Goal: Task Accomplishment & Management: Use online tool/utility

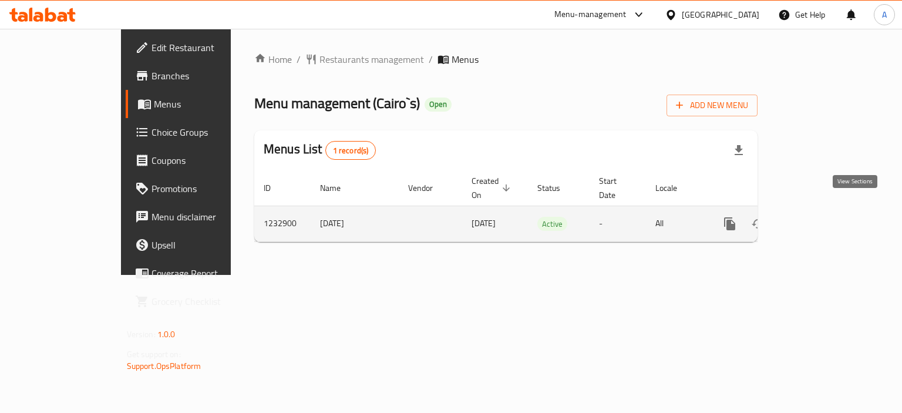
click at [820, 218] on icon "enhanced table" at bounding box center [814, 223] width 11 height 11
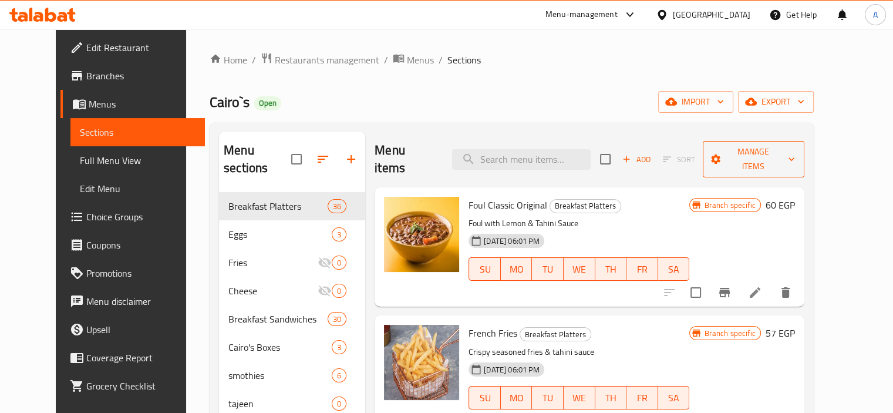
click at [795, 152] on span "Manage items" at bounding box center [753, 158] width 83 height 29
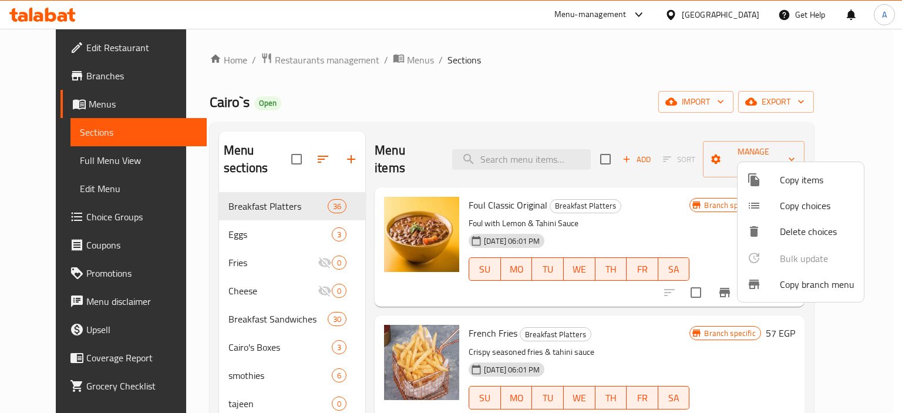
click at [787, 277] on span "Copy branch menu" at bounding box center [817, 284] width 75 height 14
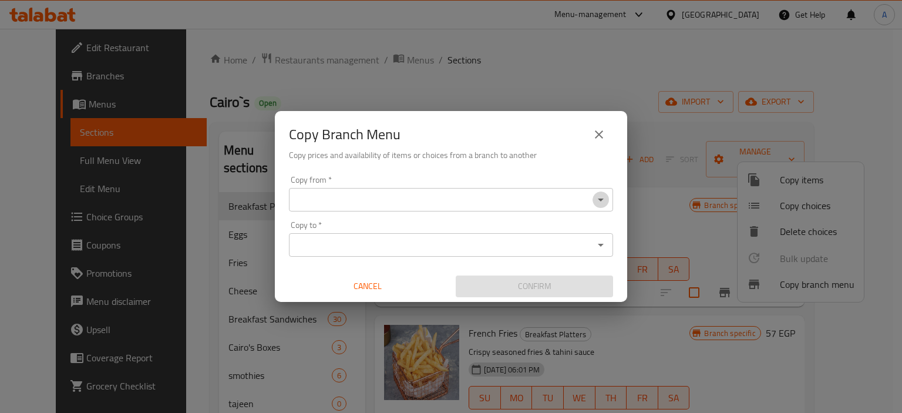
click at [604, 199] on icon "Open" at bounding box center [601, 200] width 14 height 14
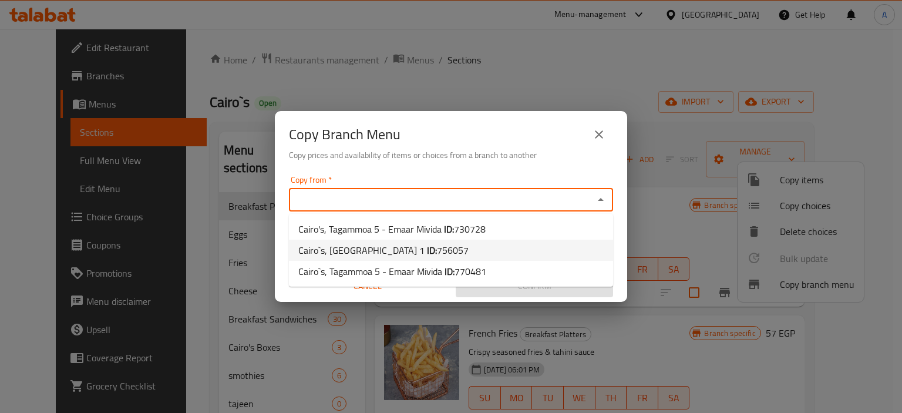
click at [540, 247] on li "Cairo`s, [GEOGRAPHIC_DATA] 1 ID: 756057" at bounding box center [451, 250] width 324 height 21
type input "Cairo`s, [GEOGRAPHIC_DATA] 1"
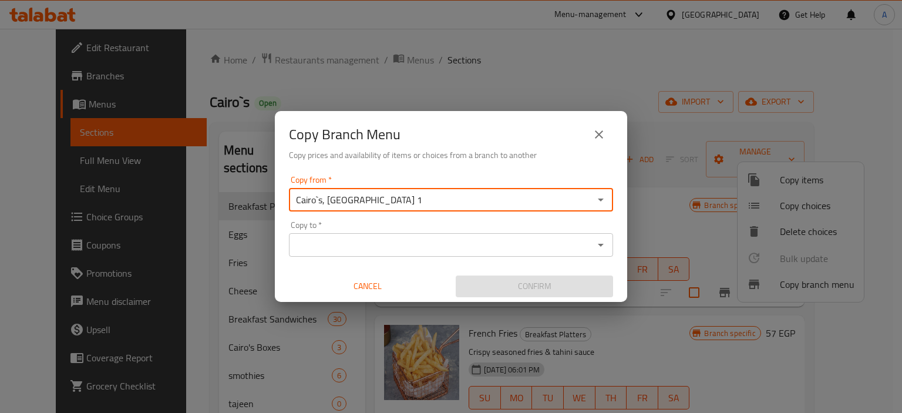
click at [606, 247] on icon "Open" at bounding box center [601, 245] width 14 height 14
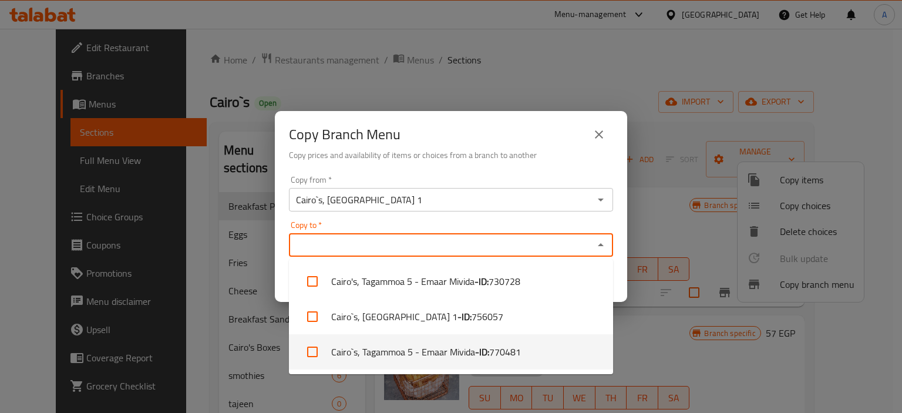
click at [542, 348] on li "Cairo`s, Tagammoa 5 - Emaar Mivida - ID: 770481" at bounding box center [451, 351] width 324 height 35
checkbox input "true"
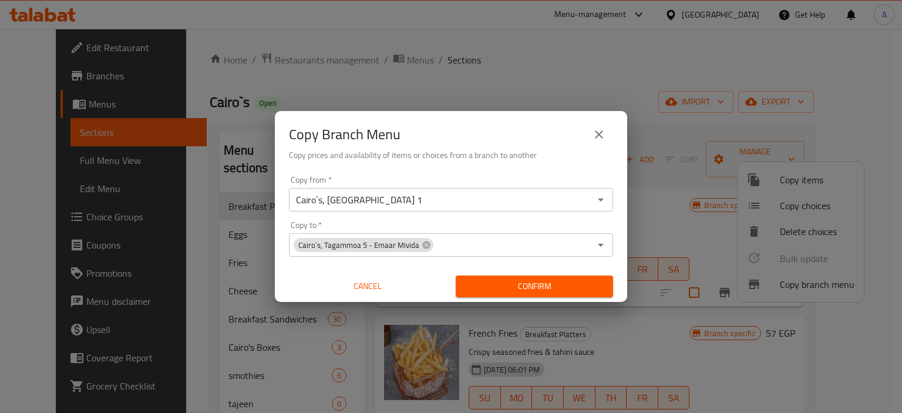
click at [623, 273] on div "Copy from   * Cairo`s, [GEOGRAPHIC_DATA] 1 Copy from * Copy to   * Cairo`s, Tag…" at bounding box center [451, 236] width 352 height 131
click at [574, 295] on button "Confirm" at bounding box center [534, 286] width 157 height 22
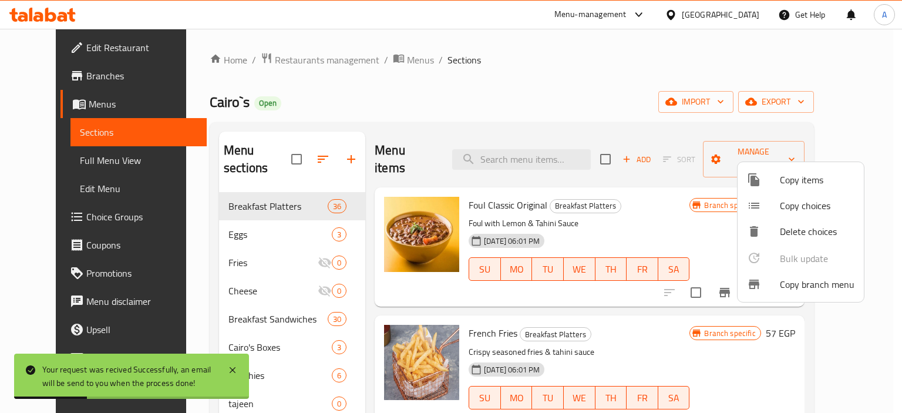
click at [79, 158] on div at bounding box center [451, 206] width 902 height 413
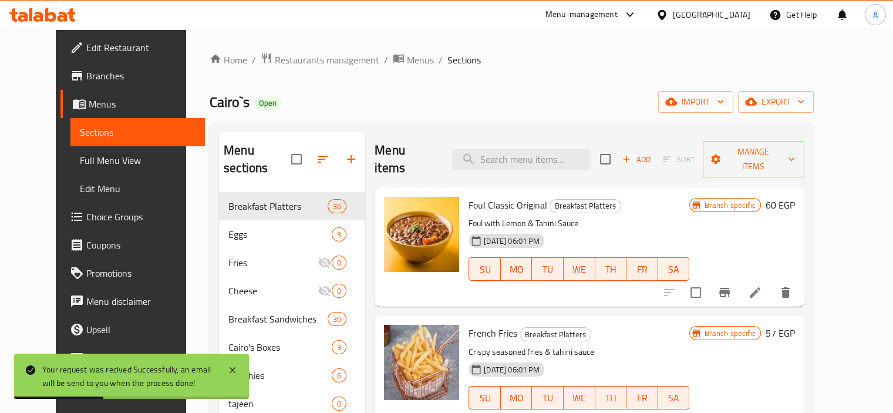
click at [80, 158] on span "Full Menu View" at bounding box center [138, 160] width 116 height 14
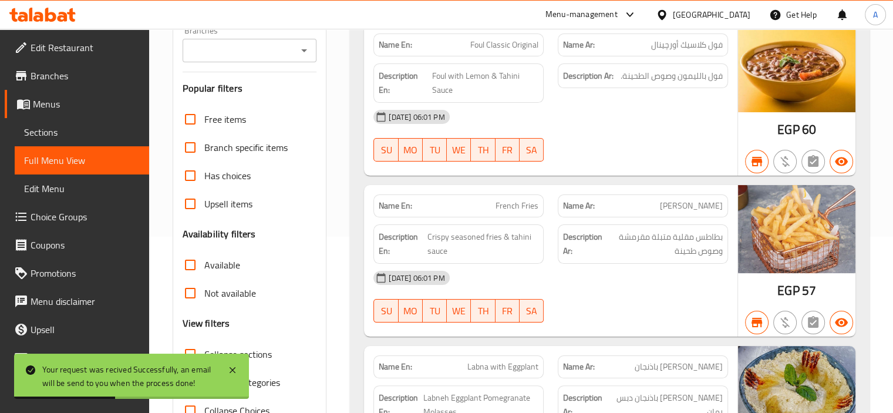
scroll to position [352, 0]
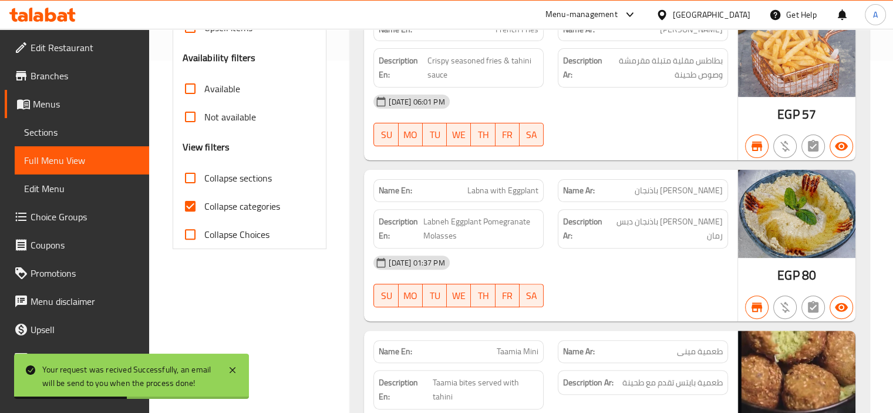
click at [258, 213] on span "Collapse categories" at bounding box center [242, 206] width 76 height 14
click at [204, 213] on input "Collapse categories" at bounding box center [190, 206] width 28 height 28
checkbox input "false"
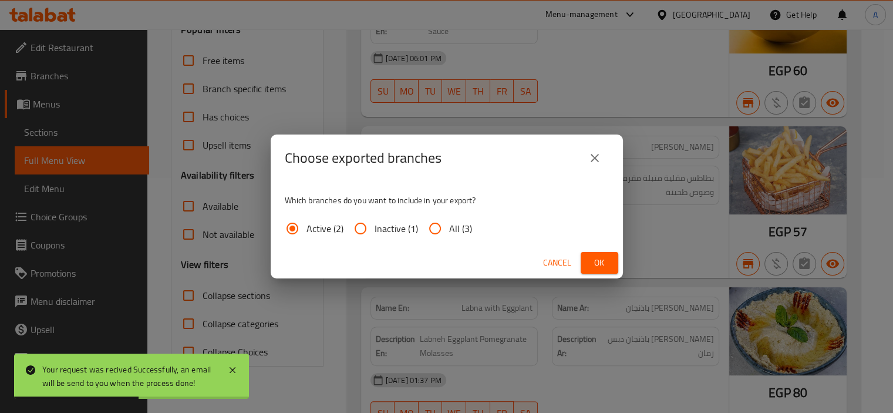
scroll to position [0, 0]
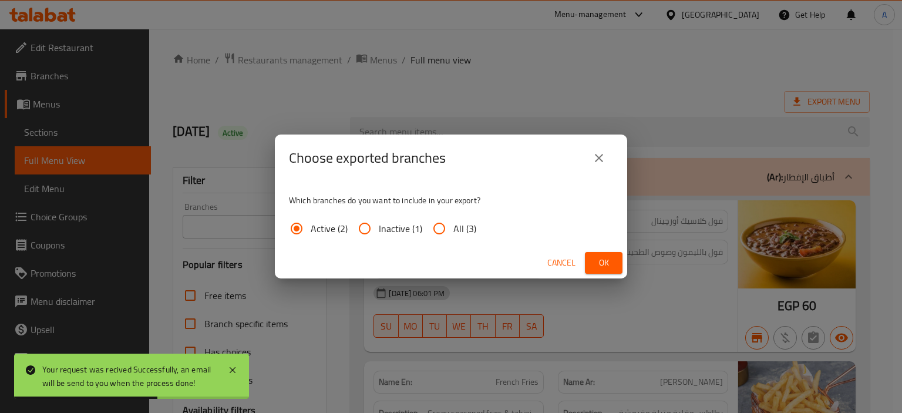
click at [451, 233] on input "All (3)" at bounding box center [439, 228] width 28 height 28
radio input "true"
click at [594, 263] on span "Ok" at bounding box center [603, 262] width 19 height 15
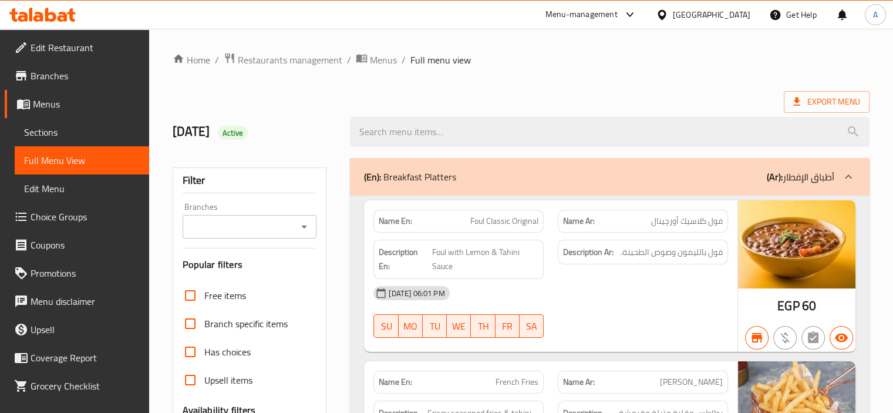
click at [68, 73] on span "Branches" at bounding box center [85, 76] width 109 height 14
